Goal: Task Accomplishment & Management: Complete application form

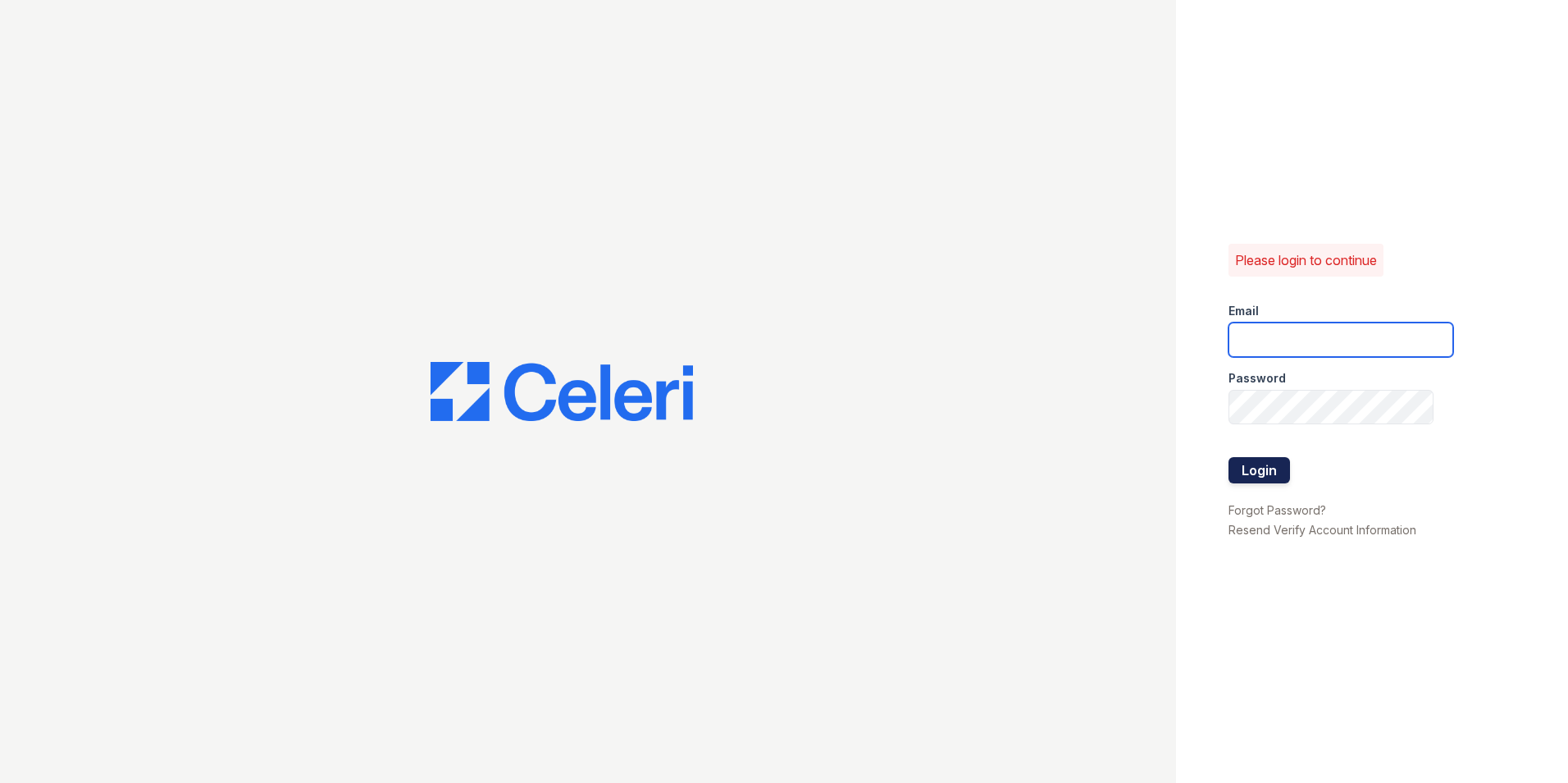
type input "[EMAIL_ADDRESS][DOMAIN_NAME]"
click at [1265, 460] on button "Login" at bounding box center [1259, 470] width 61 height 26
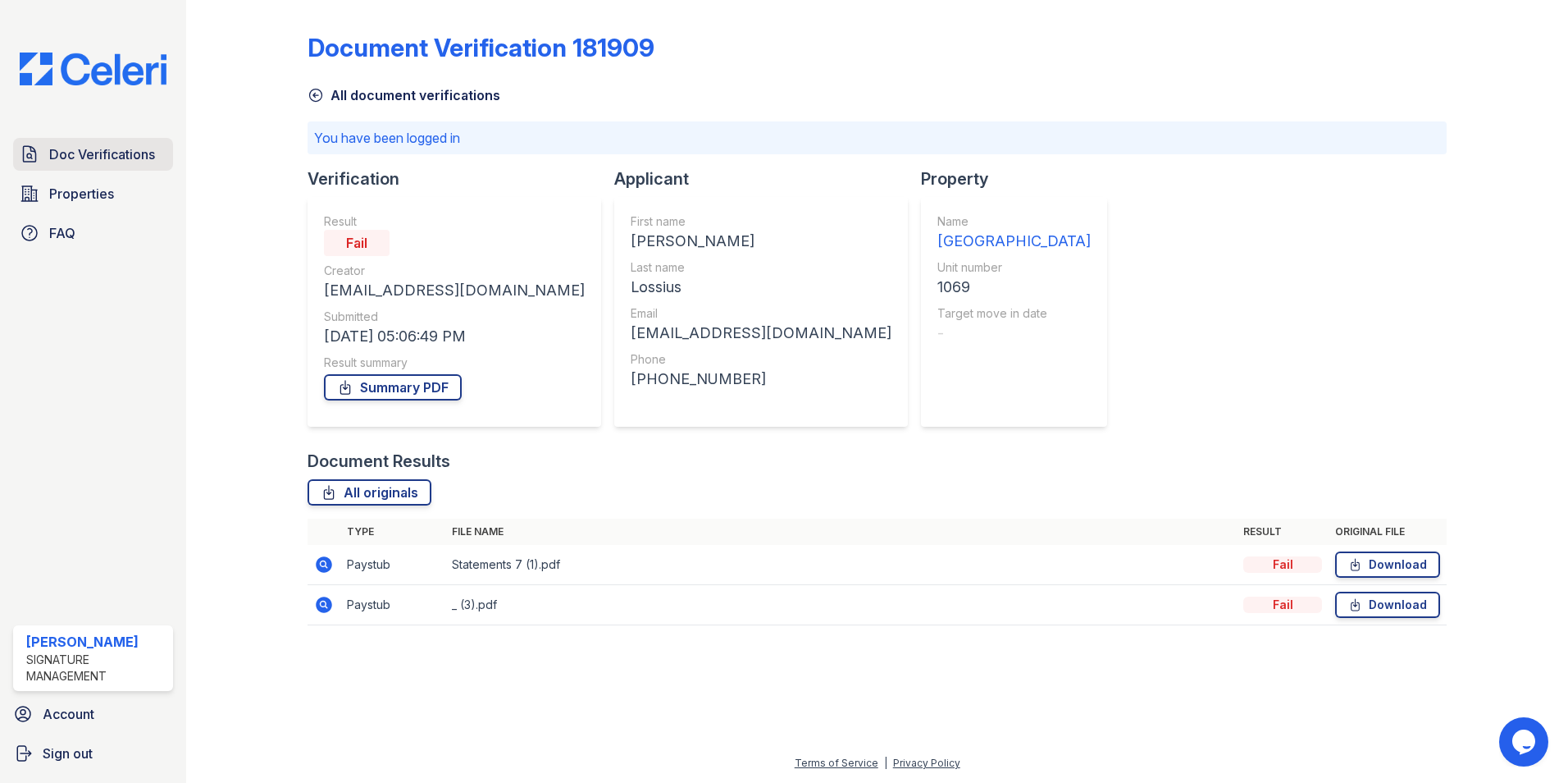
click at [87, 151] on span "Doc Verifications" at bounding box center [102, 154] width 106 height 19
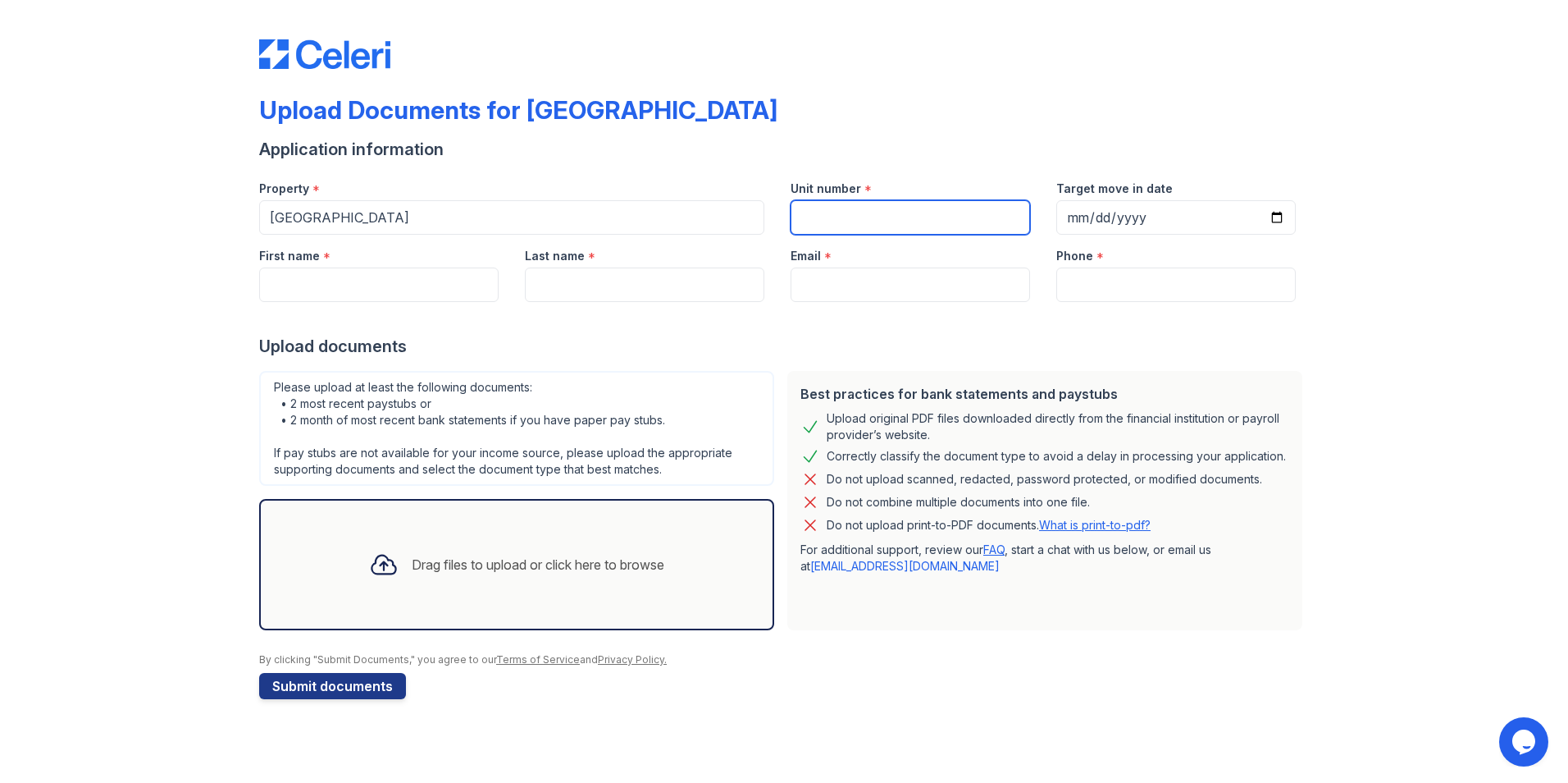
click at [842, 223] on input "Unit number" at bounding box center [910, 217] width 239 height 34
type input "1032"
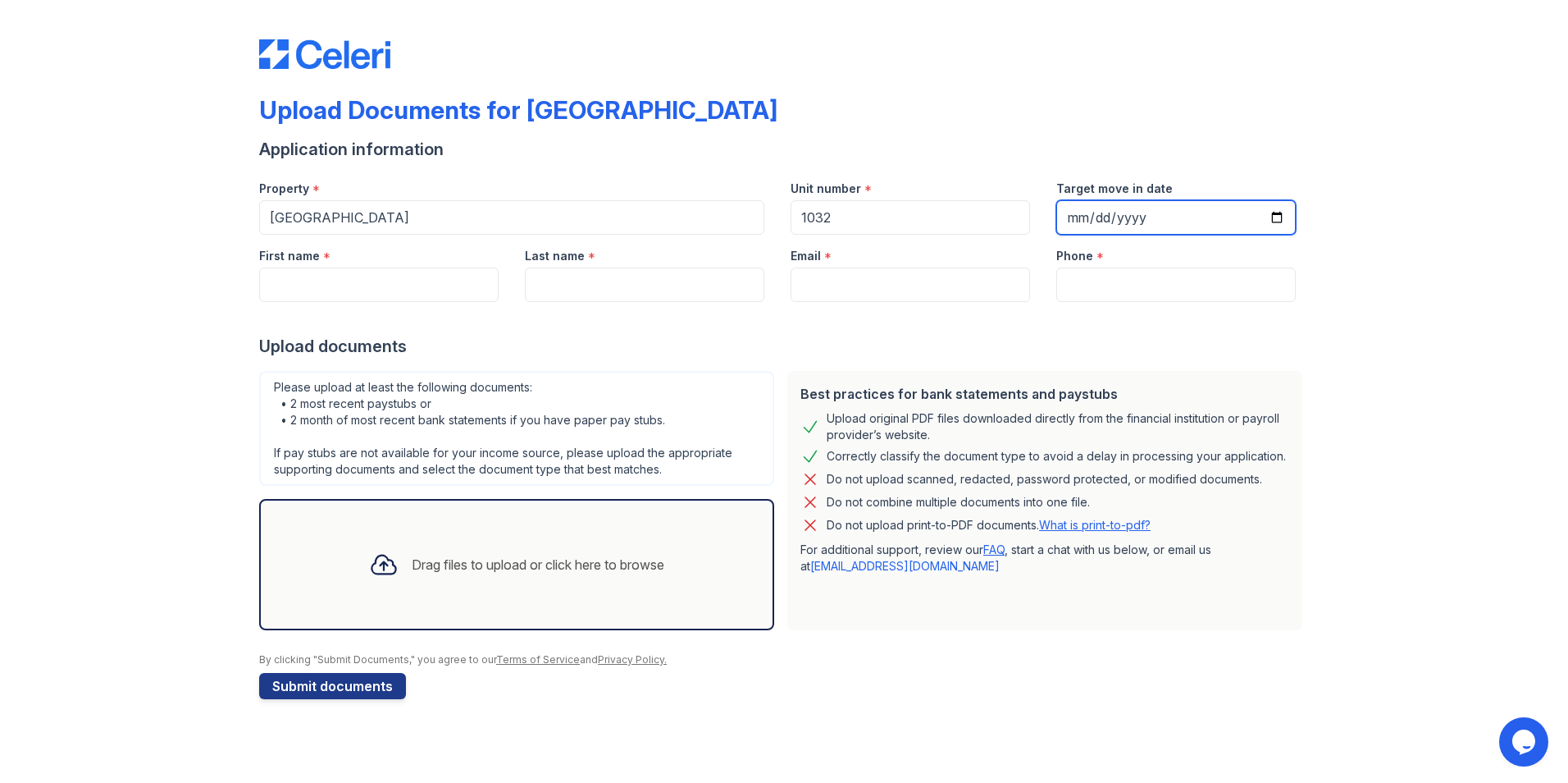
click at [1177, 220] on input "Target move in date" at bounding box center [1176, 217] width 239 height 34
click at [1277, 219] on input "Target move in date" at bounding box center [1176, 217] width 239 height 34
type input "2025-09-25"
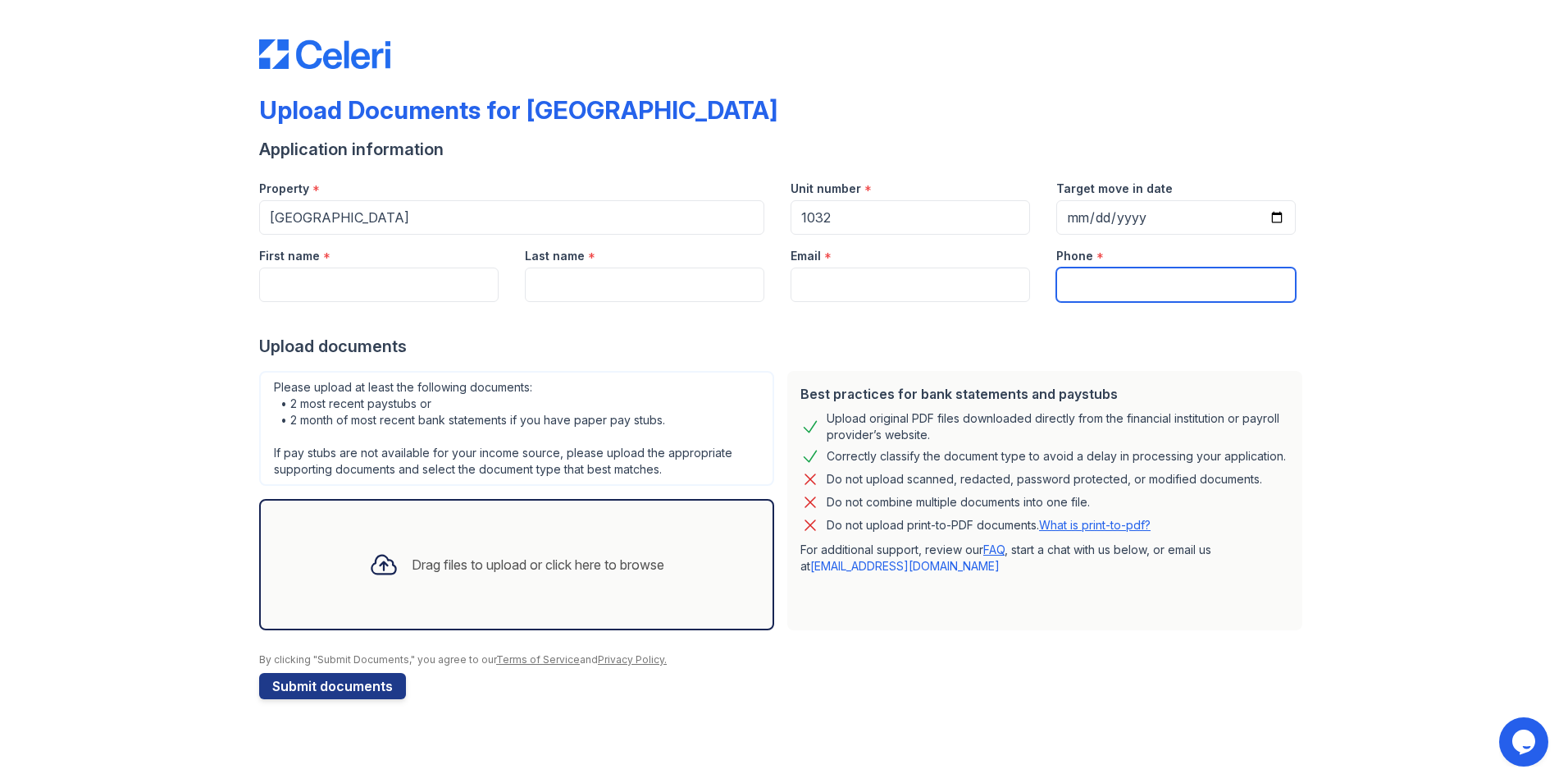
click at [1096, 283] on input "Phone" at bounding box center [1176, 284] width 239 height 34
paste input "(559) 708-3656"
type input "(559) 708-3656"
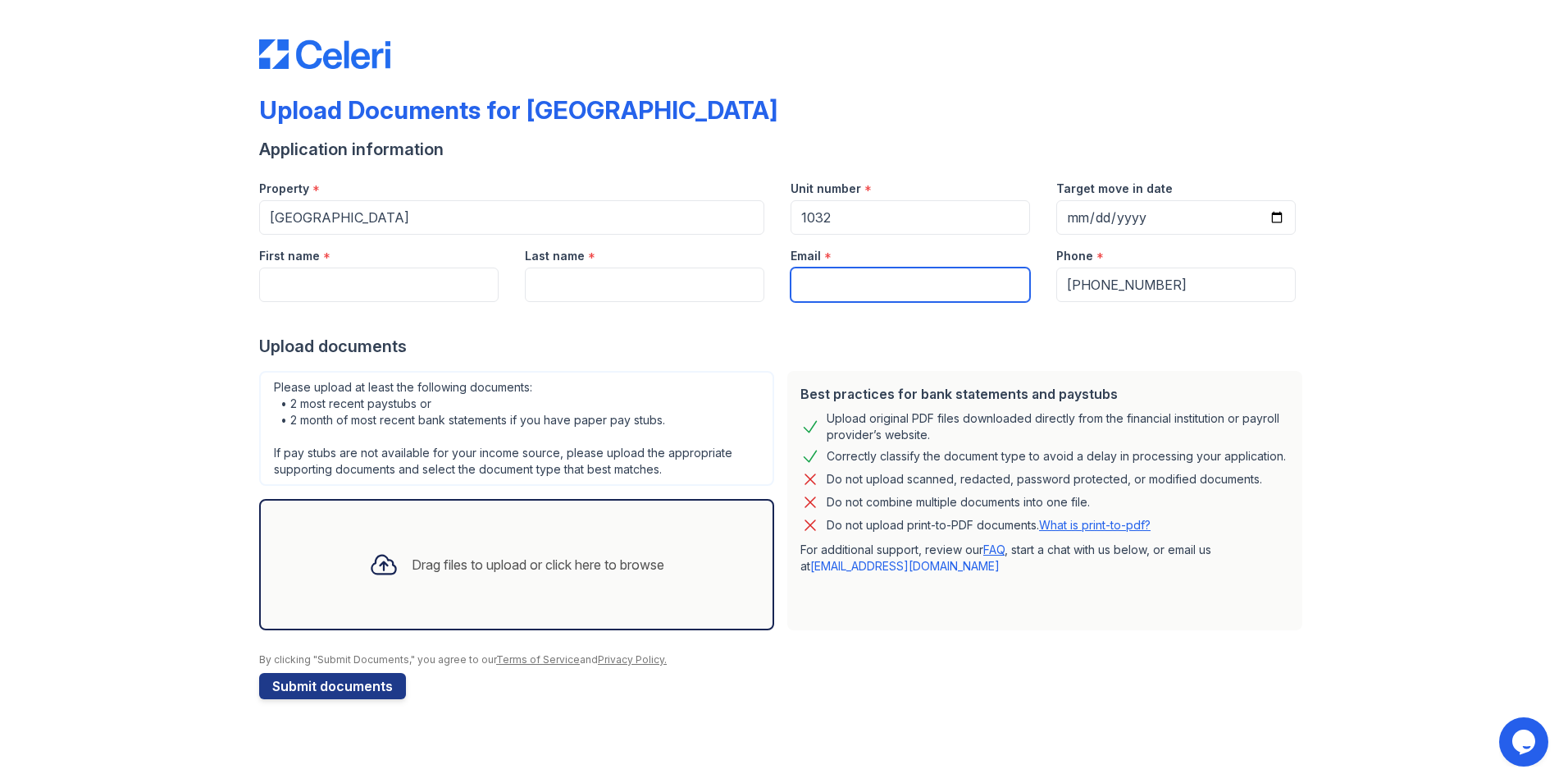
click at [871, 288] on input "Email" at bounding box center [910, 284] width 239 height 34
paste input "[EMAIL_ADDRESS][DOMAIN_NAME]"
type input "[EMAIL_ADDRESS][DOMAIN_NAME]"
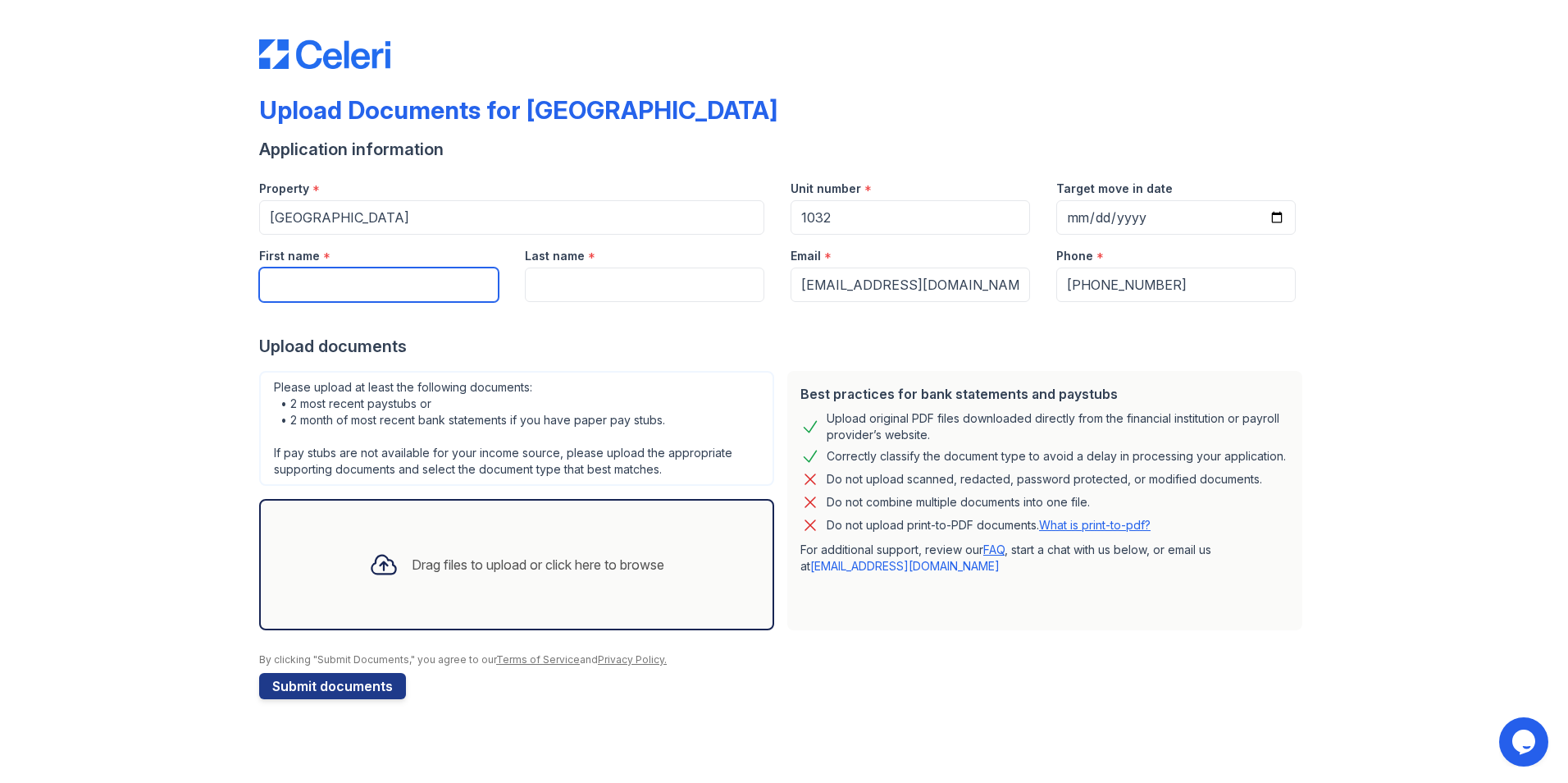
click at [347, 294] on input "First name" at bounding box center [379, 284] width 239 height 34
click at [611, 281] on input "Last name" at bounding box center [644, 284] width 239 height 34
paste input "Karamanlian"
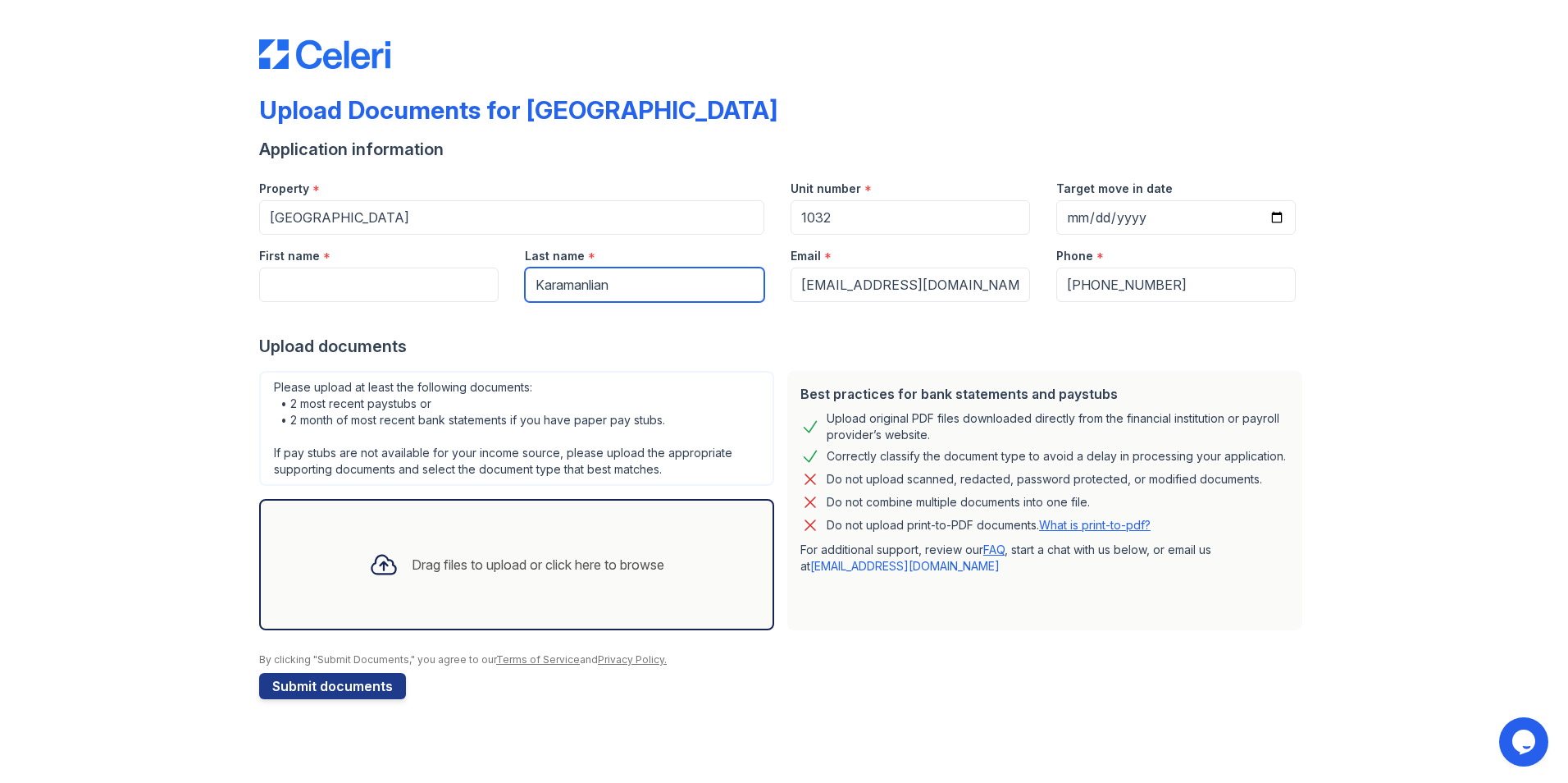
type input "Karamanlian"
click at [333, 284] on input "First name" at bounding box center [379, 284] width 239 height 34
type input "Raffi"
click at [555, 332] on div at bounding box center [784, 318] width 1050 height 33
click at [476, 545] on div "Drag files to upload or click here to browse" at bounding box center [517, 565] width 322 height 55
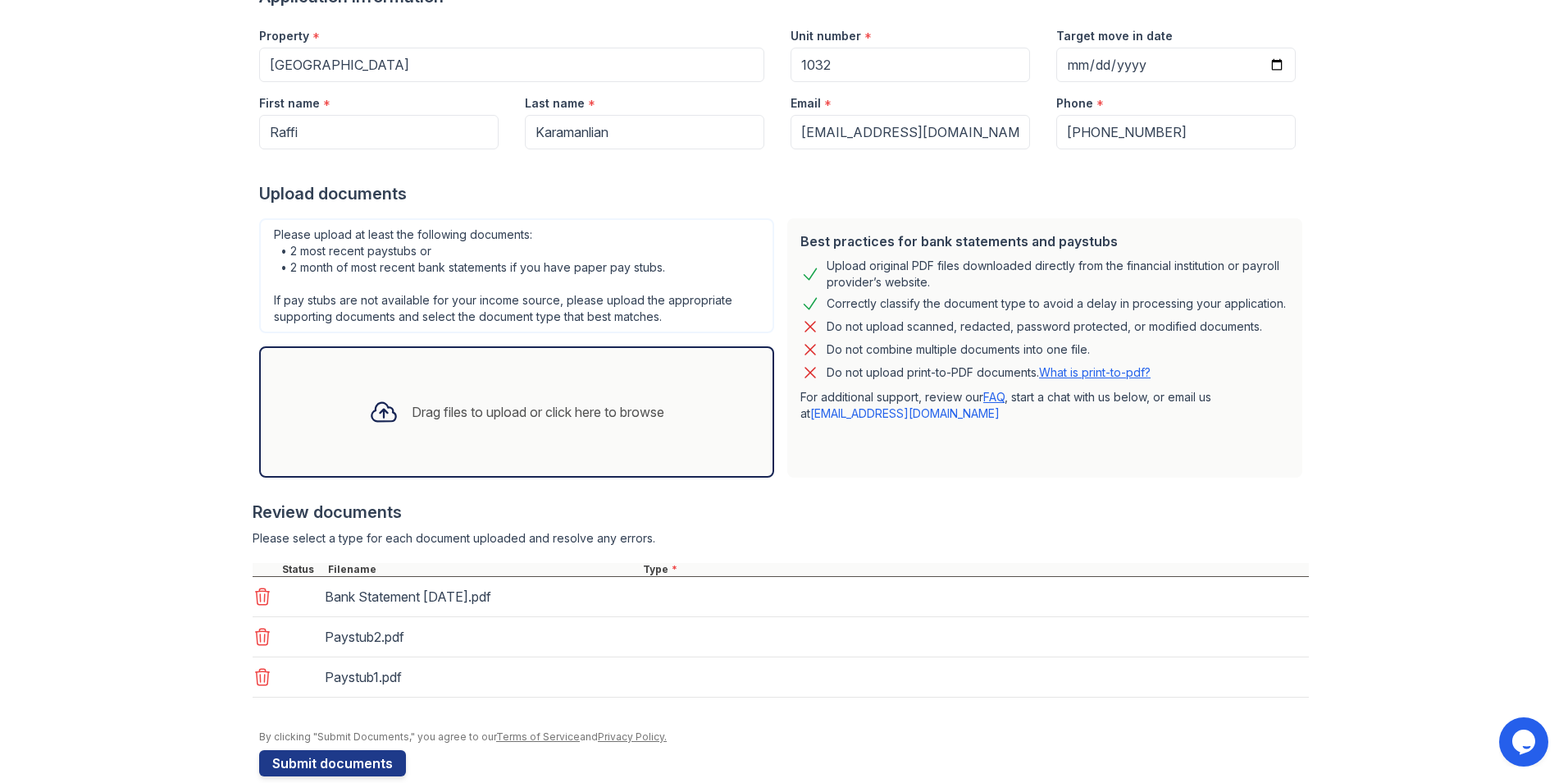
scroll to position [179, 0]
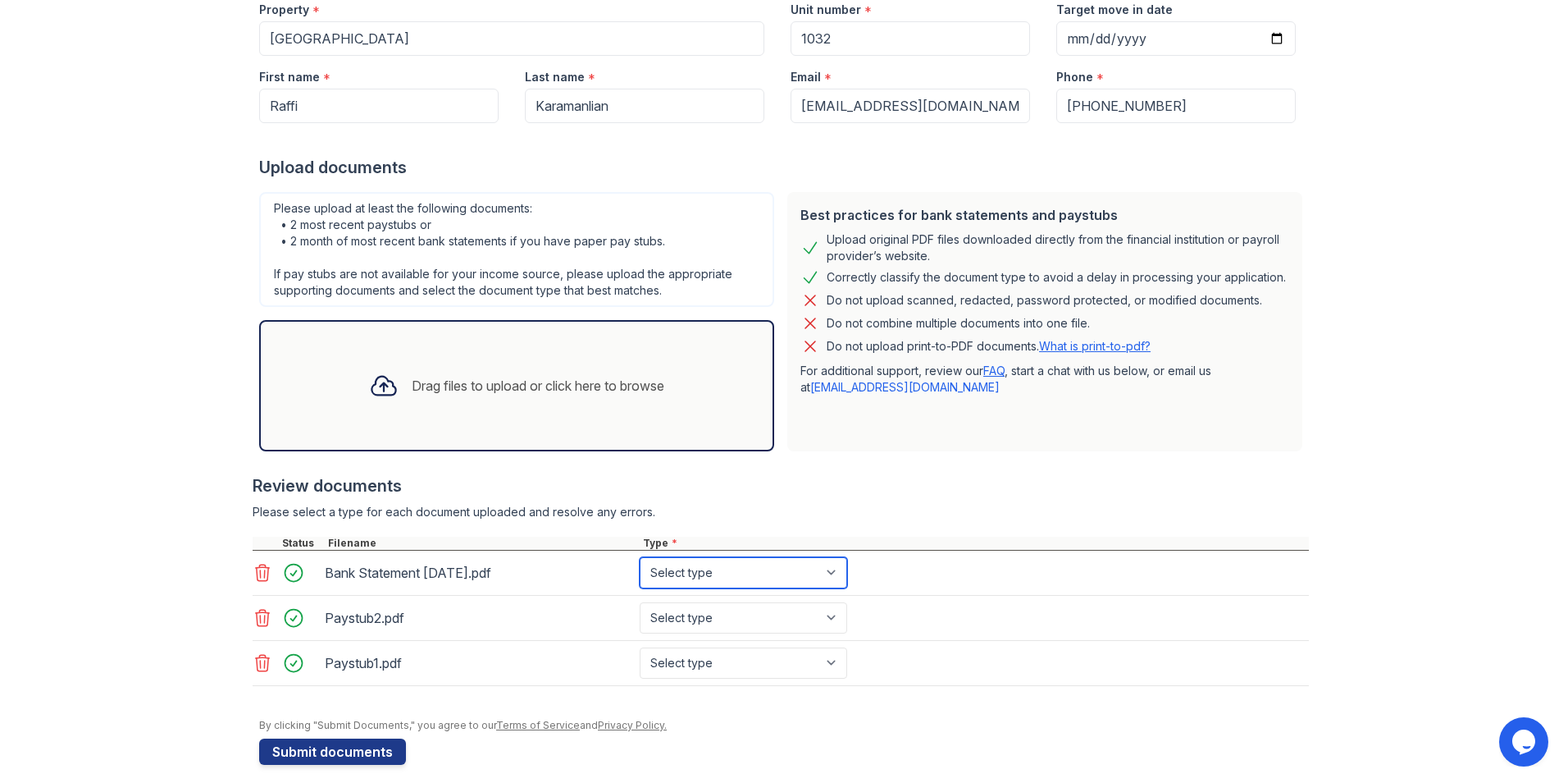
click at [749, 575] on select "Select type Paystub Bank Statement Offer Letter Tax Documents Benefit Award Let…" at bounding box center [743, 572] width 207 height 31
select select "bank_statement"
click at [640, 557] on select "Select type Paystub Bank Statement Offer Letter Tax Documents Benefit Award Let…" at bounding box center [743, 572] width 207 height 31
click at [707, 618] on select "Select type Paystub Bank Statement Offer Letter Tax Documents Benefit Award Let…" at bounding box center [743, 617] width 207 height 31
select select "bank_statement"
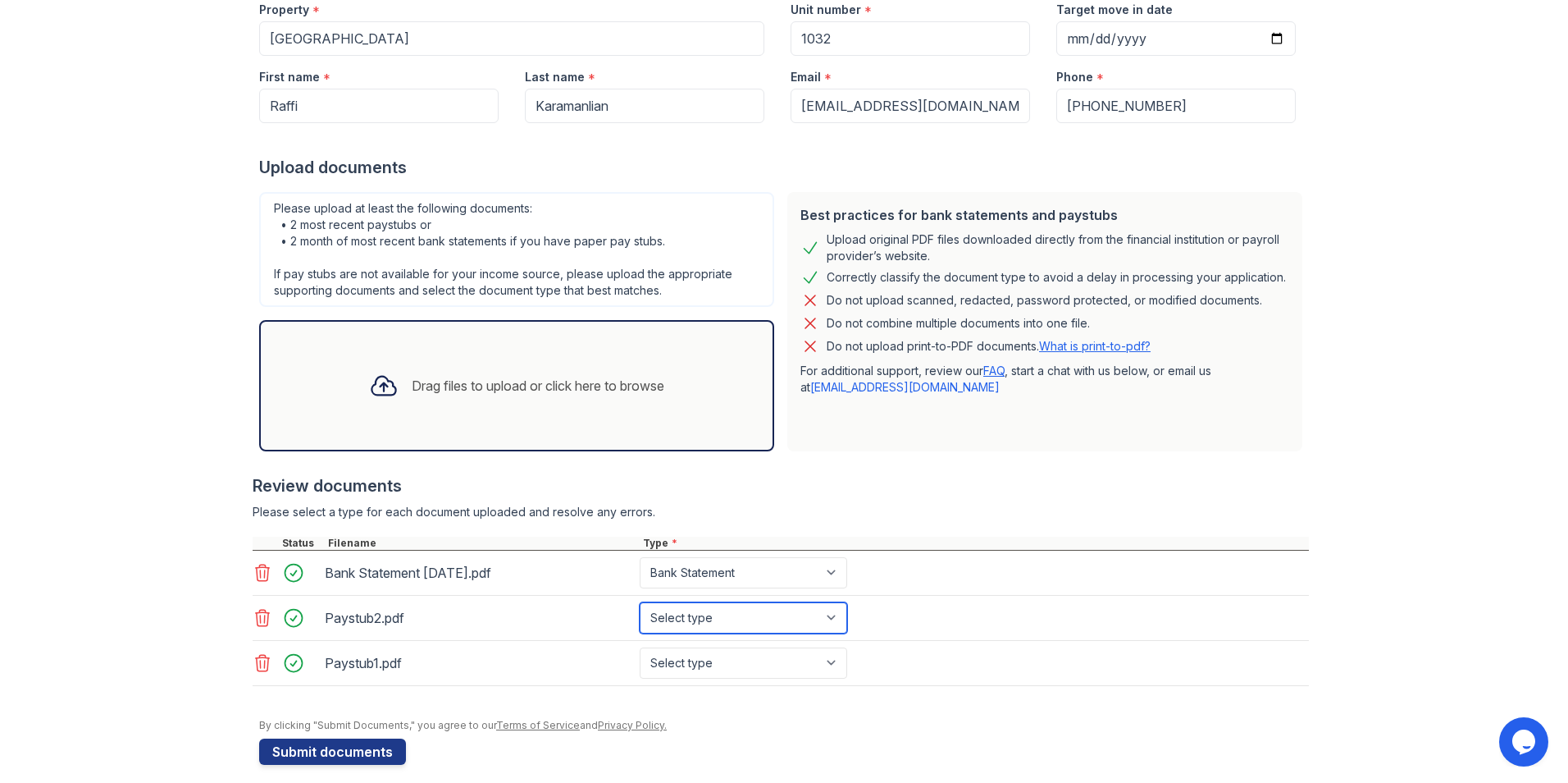
click at [640, 602] on select "Select type Paystub Bank Statement Offer Letter Tax Documents Benefit Award Let…" at bounding box center [743, 617] width 207 height 31
click at [708, 670] on select "Select type Paystub Bank Statement Offer Letter Tax Documents Benefit Award Let…" at bounding box center [743, 663] width 207 height 31
select select "bank_statement"
click at [640, 648] on select "Select type Paystub Bank Statement Offer Letter Tax Documents Benefit Award Let…" at bounding box center [743, 663] width 207 height 31
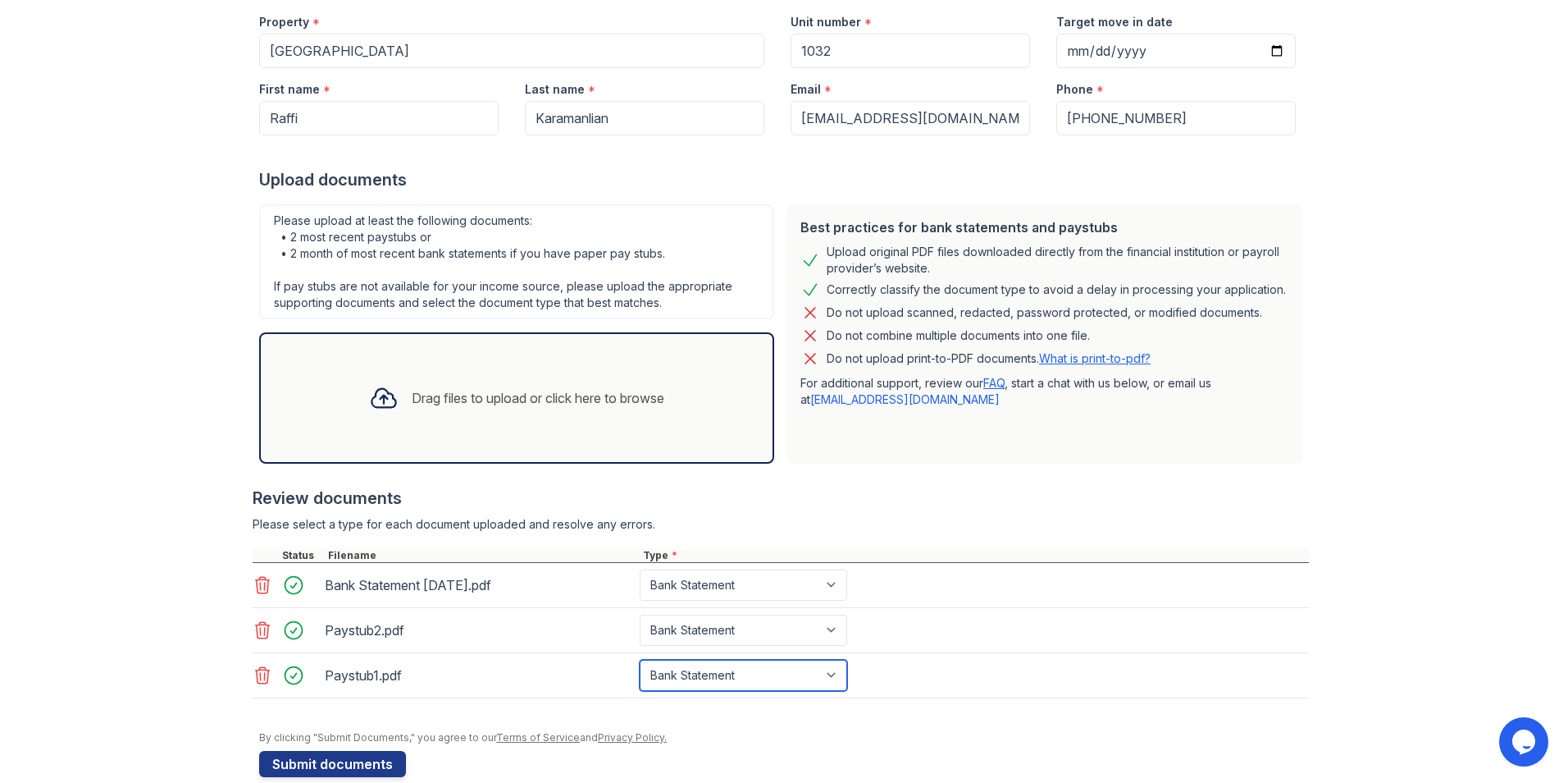
scroll to position [193, 0]
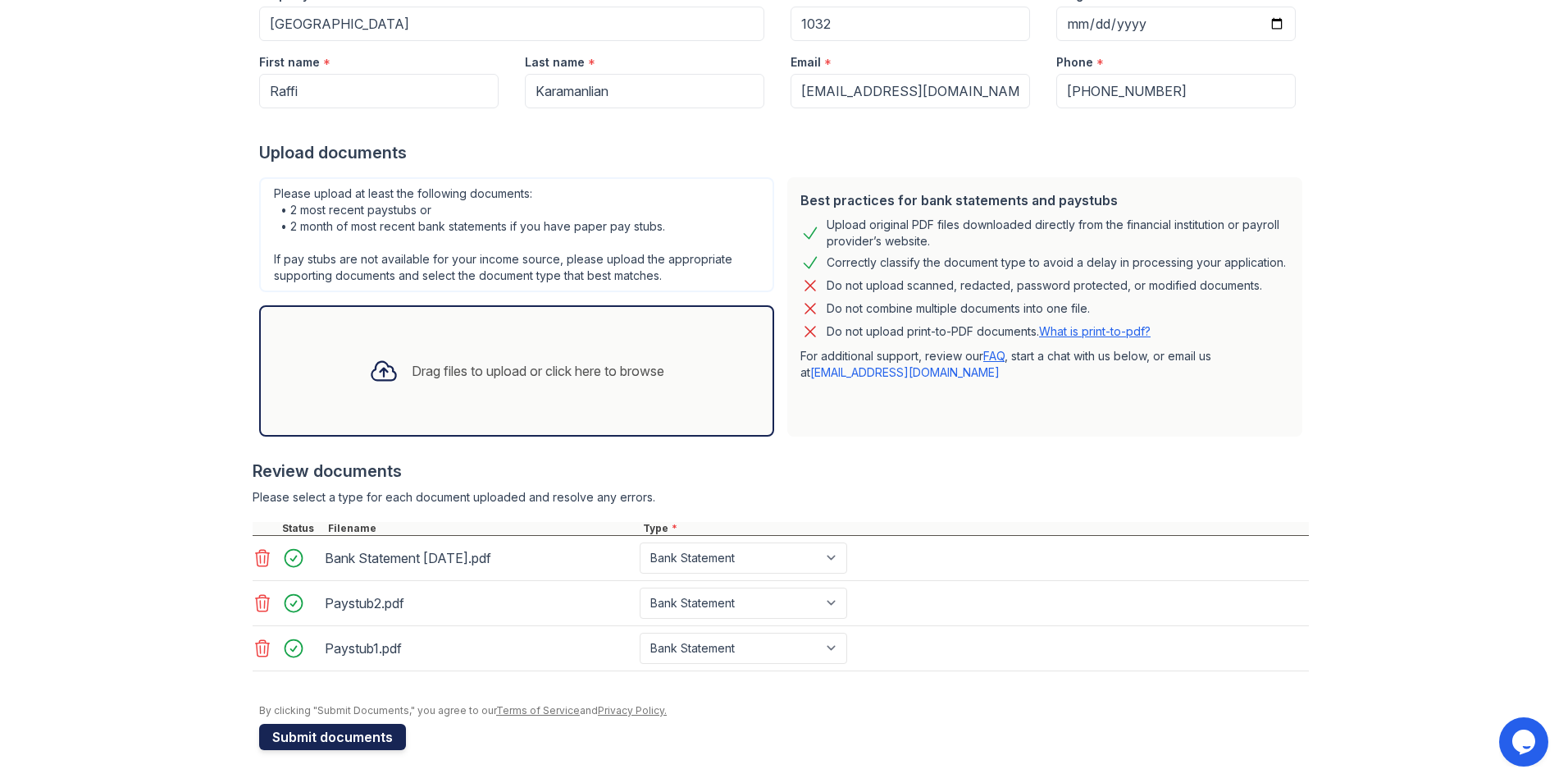
click at [308, 741] on button "Submit documents" at bounding box center [333, 736] width 147 height 26
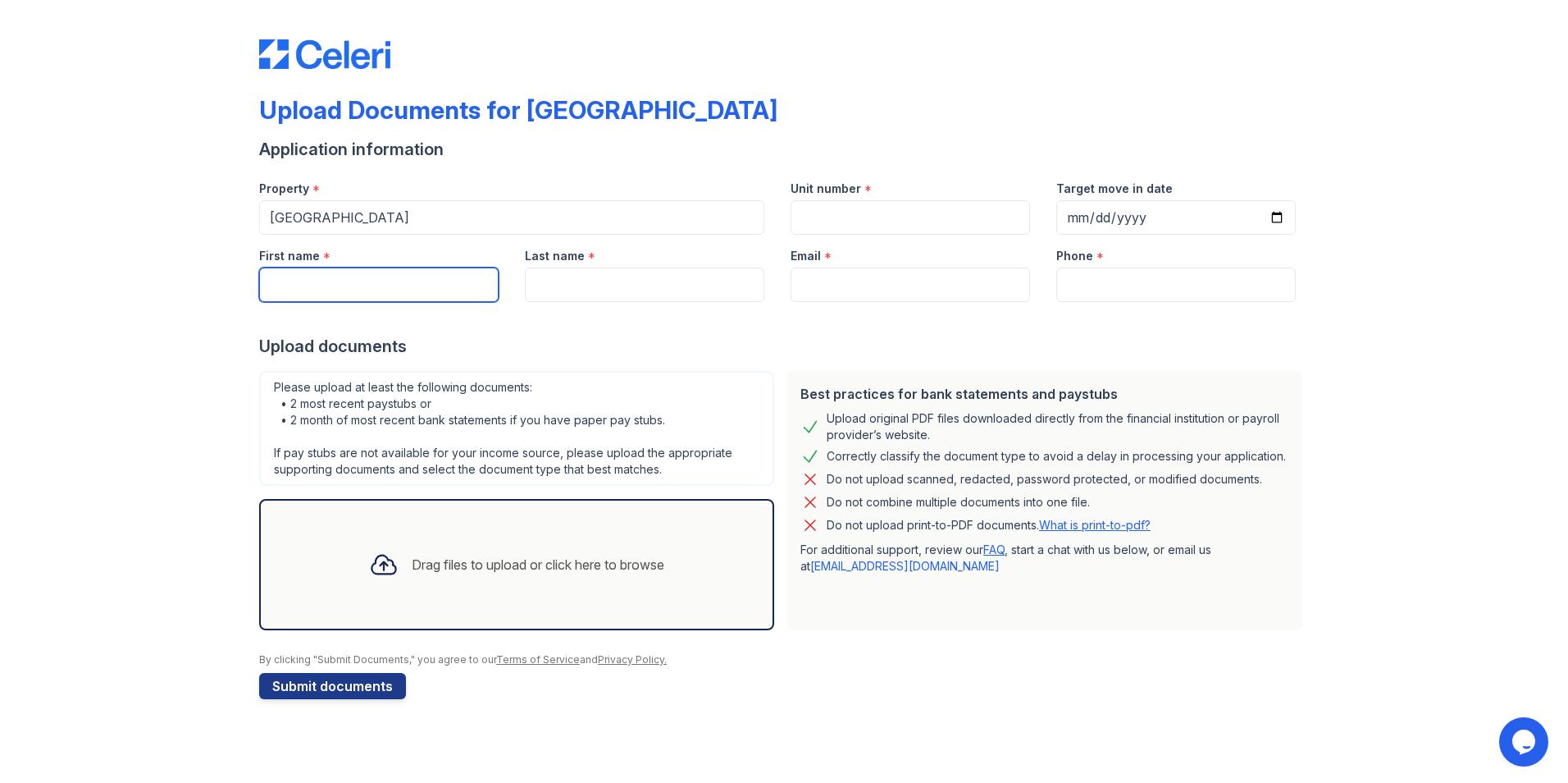
click at [331, 281] on input "First name" at bounding box center [379, 284] width 239 height 34
type input "Raffi"
click at [564, 285] on input "Last name" at bounding box center [644, 284] width 239 height 34
click at [831, 211] on input "Unit number" at bounding box center [910, 217] width 239 height 34
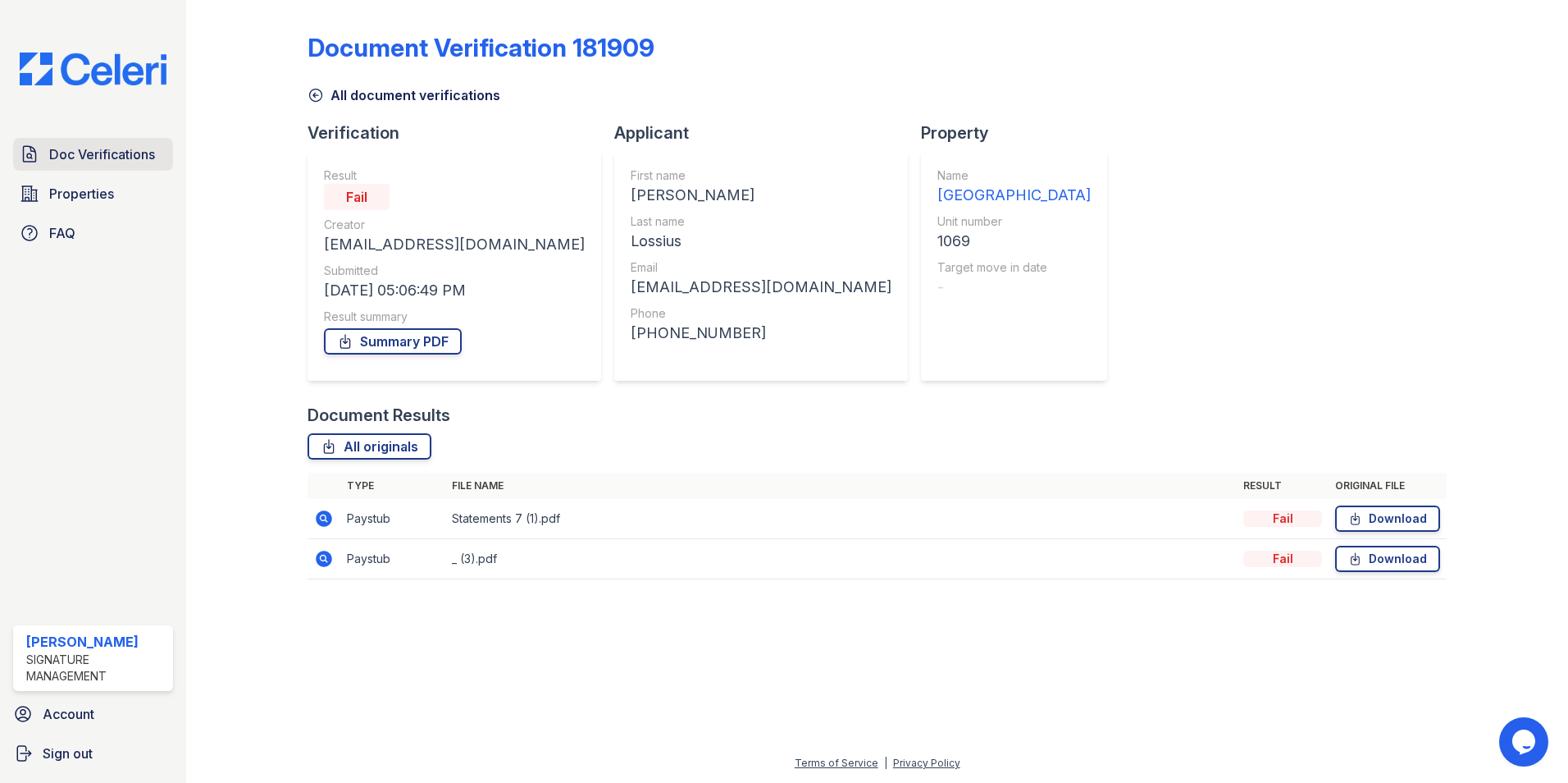
click at [79, 155] on span "Doc Verifications" at bounding box center [102, 154] width 106 height 19
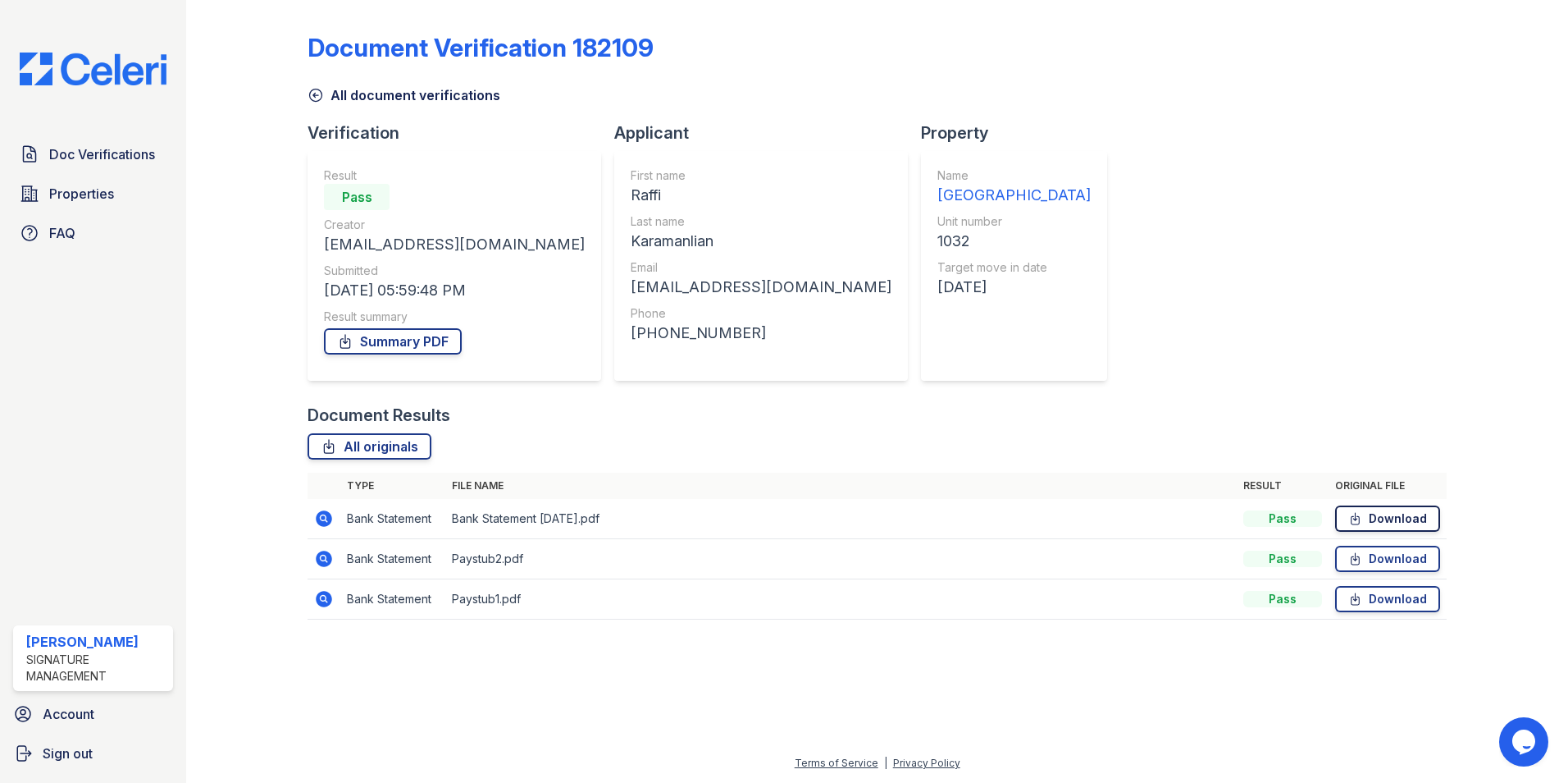
click at [1403, 516] on link "Download" at bounding box center [1387, 518] width 105 height 26
click at [1395, 553] on link "Download" at bounding box center [1387, 558] width 105 height 26
click at [1387, 598] on link "Download" at bounding box center [1387, 598] width 105 height 26
click at [354, 353] on link "Summary PDF" at bounding box center [393, 341] width 138 height 26
